Goal: Find specific page/section: Find specific page/section

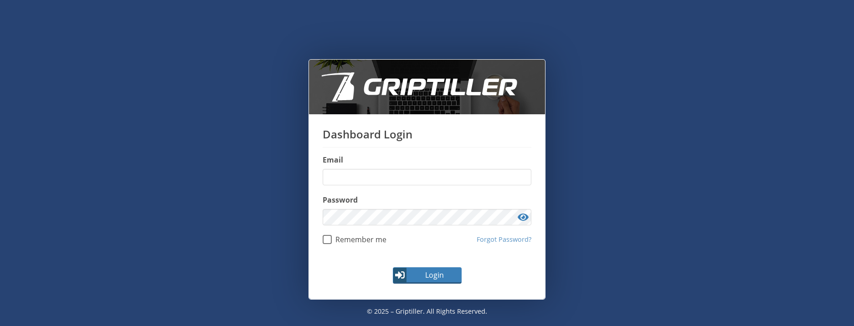
type input "**********"
click at [437, 285] on div "Login" at bounding box center [427, 279] width 236 height 41
click at [420, 268] on button "Login" at bounding box center [427, 276] width 69 height 16
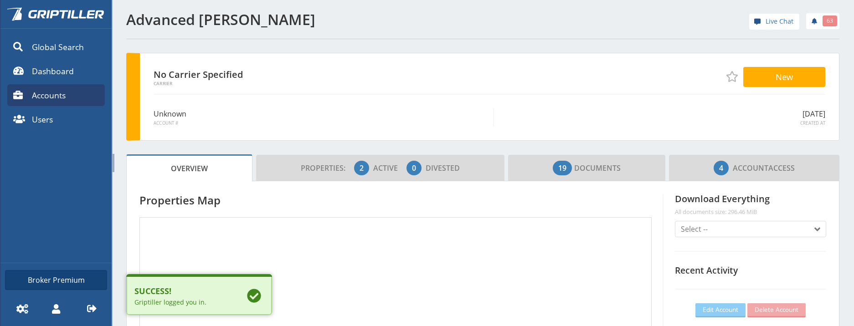
scroll to position [80, 246]
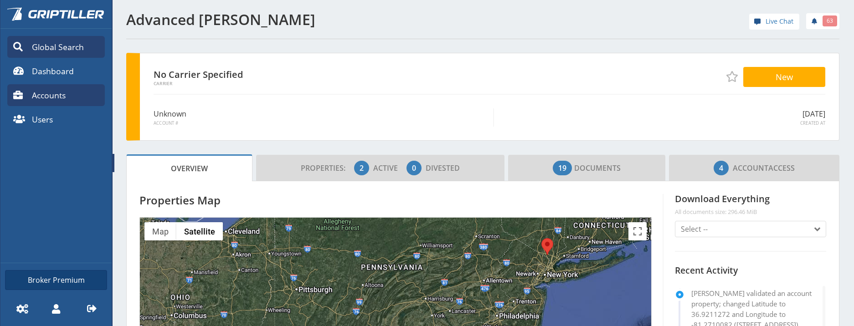
click at [60, 50] on span "Global Search" at bounding box center [58, 47] width 52 height 12
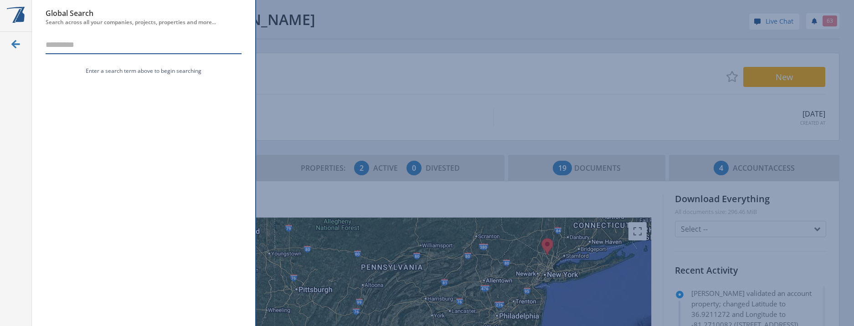
click at [78, 42] on input "text" at bounding box center [144, 45] width 196 height 18
click at [79, 48] on input "text" at bounding box center [144, 45] width 196 height 18
click at [69, 45] on input "text" at bounding box center [144, 45] width 196 height 18
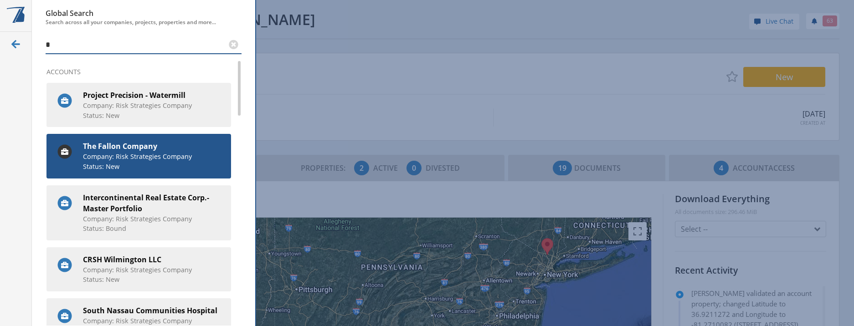
type input "*"
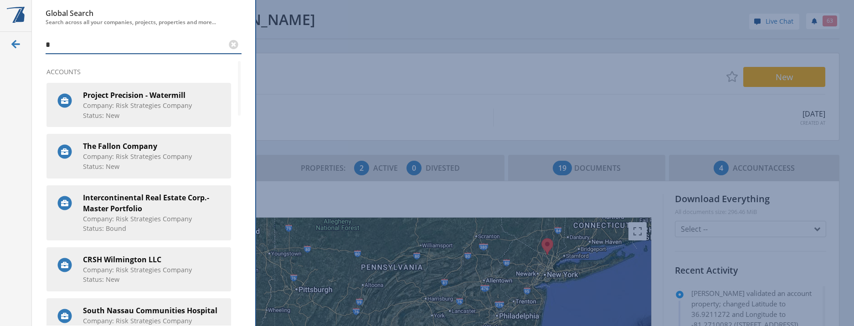
click at [111, 145] on strong "The Fallon Company" at bounding box center [153, 146] width 141 height 11
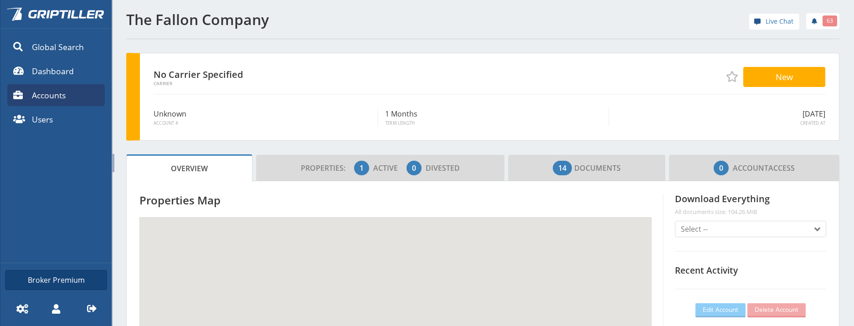
scroll to position [80, 246]
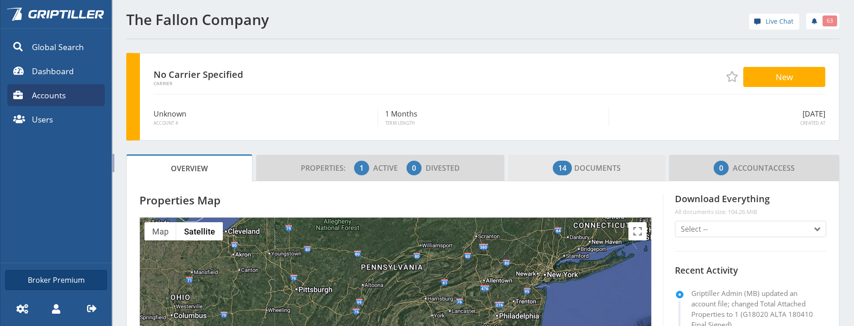
click at [562, 171] on span "14" at bounding box center [562, 168] width 19 height 15
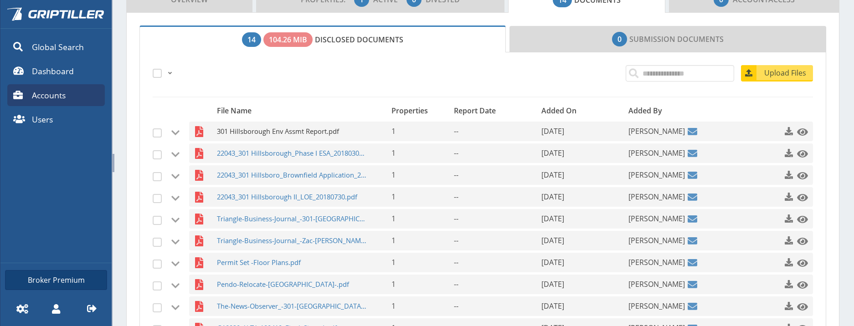
scroll to position [152, 0]
